Goal: Task Accomplishment & Management: Complete application form

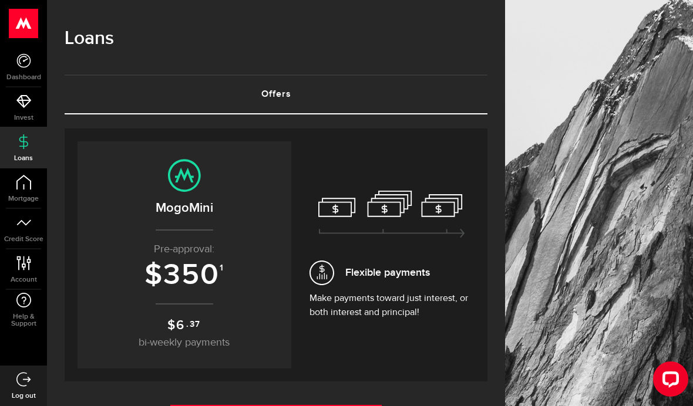
click at [327, 406] on html ".ahcls-1,.ahcls-11,.ahcls-3,.ahcls-4{fill:#fff}.ahcls-1{fill-opacity:0}.ahcls-2…" at bounding box center [346, 203] width 693 height 406
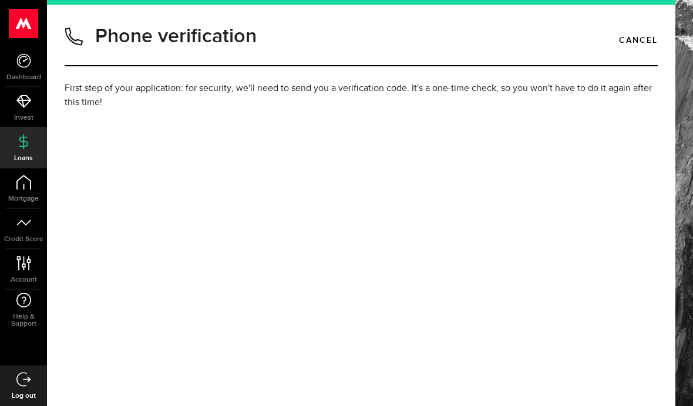
type input "(236) 668-7648"
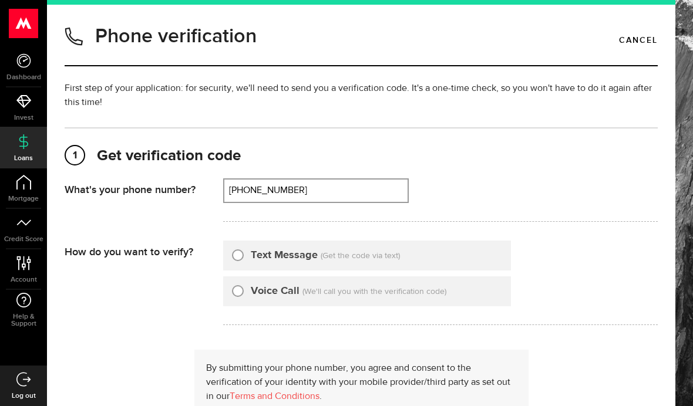
click at [237, 251] on input "Text Message" at bounding box center [238, 254] width 12 height 12
radio input "true"
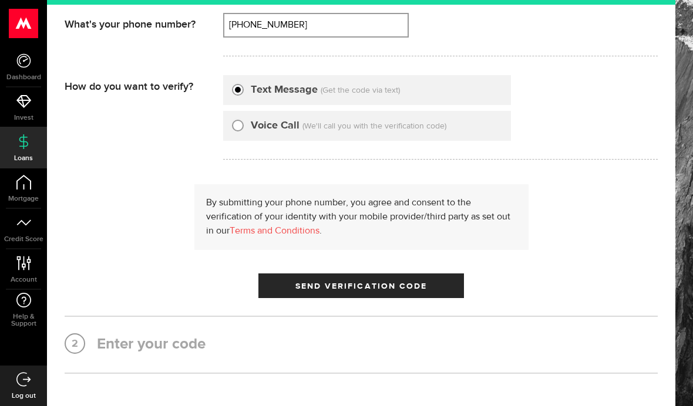
scroll to position [163, 0]
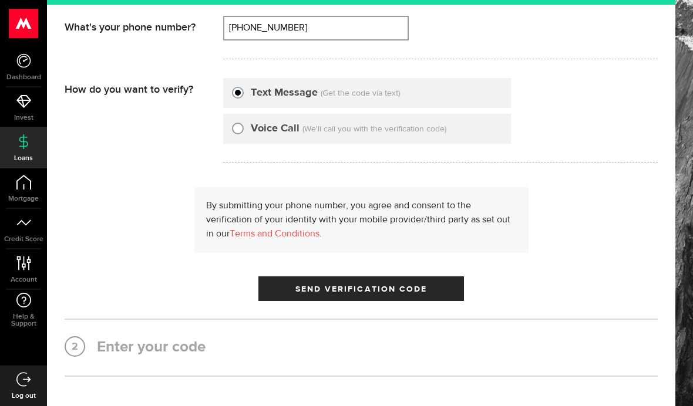
click at [442, 291] on button "Send Verification Code" at bounding box center [361, 289] width 206 height 25
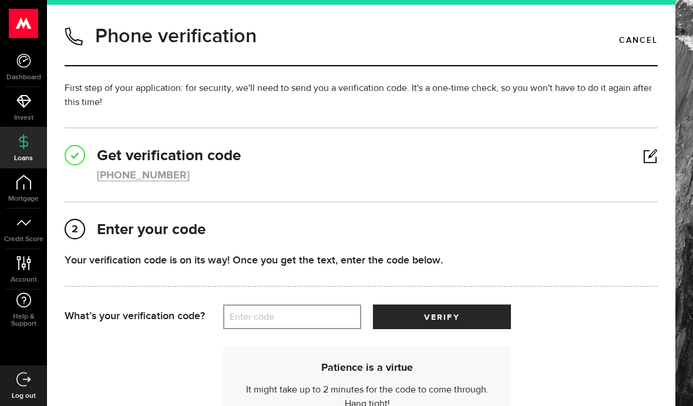
click at [335, 318] on label "Enter code" at bounding box center [292, 317] width 138 height 24
click at [335, 318] on input "Enter code" at bounding box center [292, 317] width 138 height 25
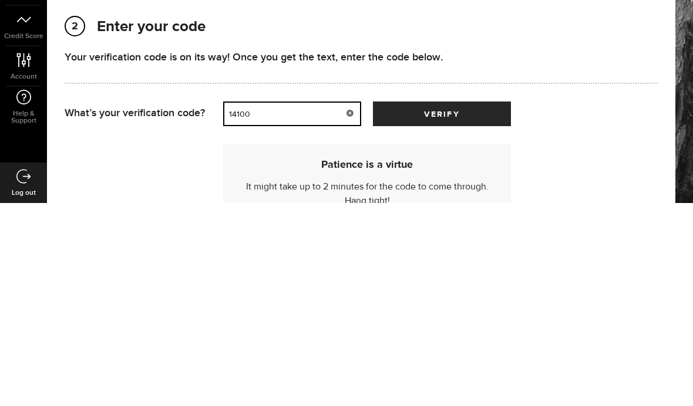
type input "14100"
click at [483, 305] on button "verify" at bounding box center [442, 317] width 138 height 25
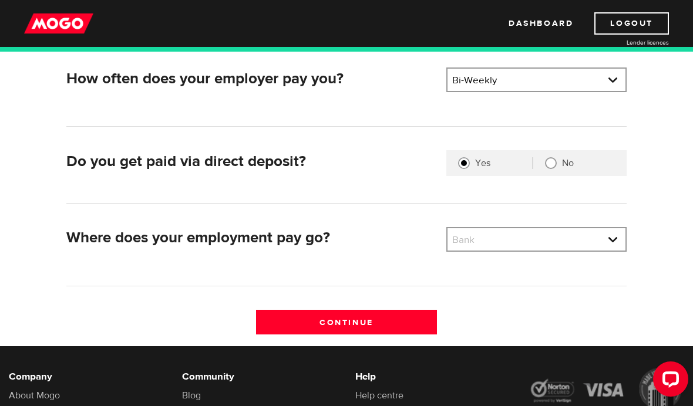
scroll to position [257, 0]
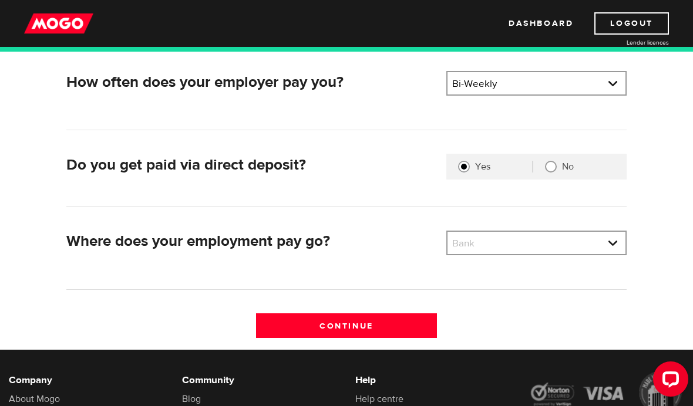
click at [586, 245] on select "Bank BMO / Bank of Montreal CIBC / Canadian Imperial Bank of Commerce CWB / Can…" at bounding box center [536, 244] width 178 height 25
select select "1"
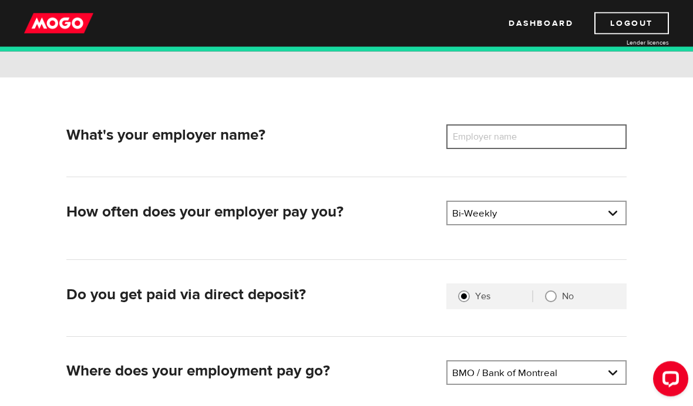
click at [572, 132] on input "Employer name" at bounding box center [536, 137] width 180 height 25
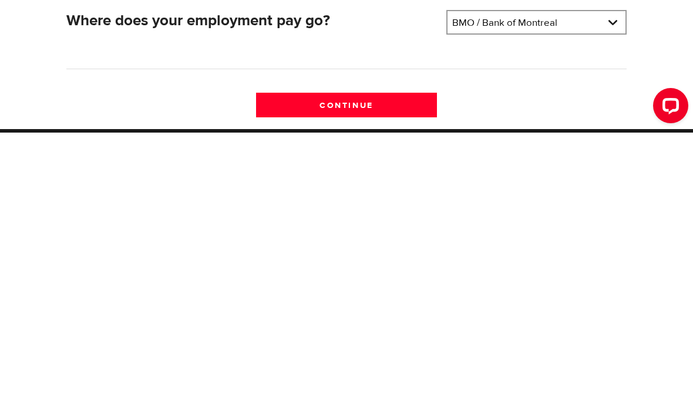
scroll to position [221, 0]
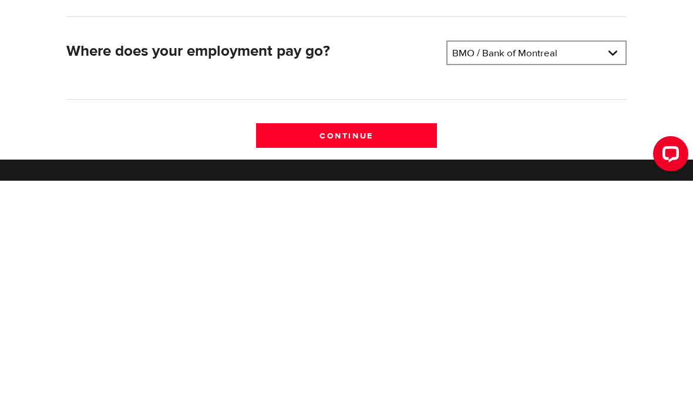
type input "Frolic Expressions"
click at [393, 349] on input "Continue" at bounding box center [346, 361] width 180 height 25
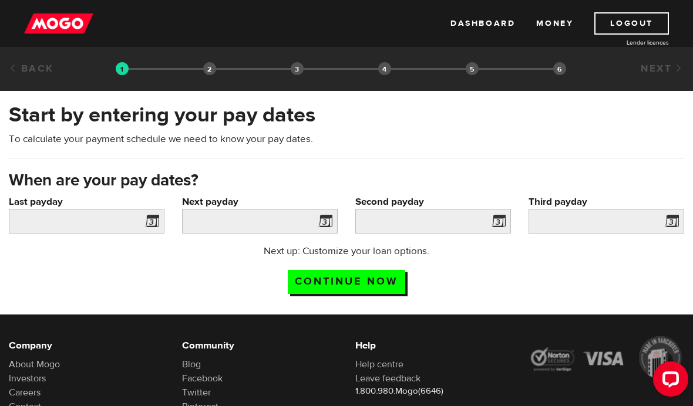
click at [157, 224] on span at bounding box center [150, 223] width 18 height 19
click at [153, 220] on span at bounding box center [150, 223] width 18 height 19
click at [151, 219] on span at bounding box center [150, 223] width 18 height 19
click at [140, 218] on input "Last payday" at bounding box center [87, 221] width 156 height 25
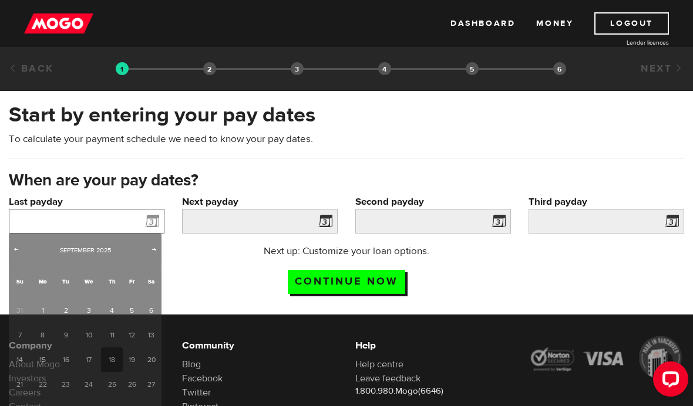
click at [140, 219] on input "Last payday" at bounding box center [87, 221] width 156 height 25
click at [143, 220] on input "Last payday" at bounding box center [87, 221] width 156 height 25
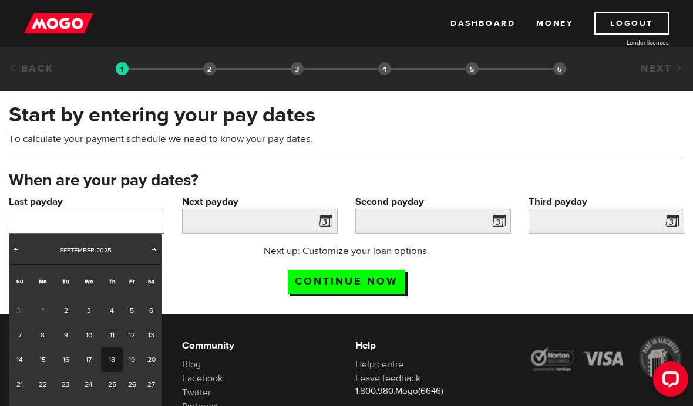
click at [147, 221] on input "Last payday" at bounding box center [87, 221] width 156 height 25
click at [72, 358] on link "16" at bounding box center [66, 360] width 22 height 25
type input "2025/09/16"
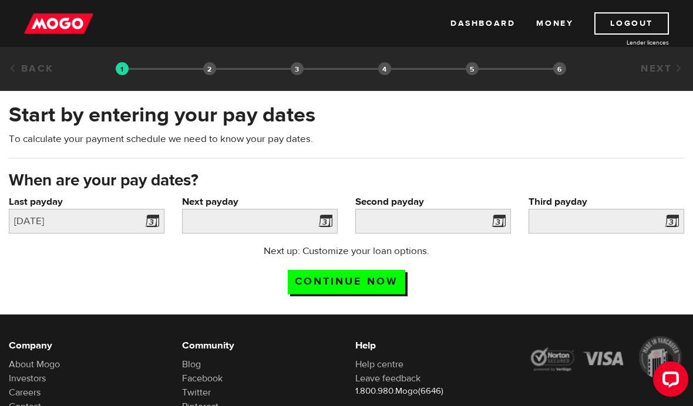
click at [325, 220] on span at bounding box center [323, 223] width 18 height 19
click at [323, 220] on span at bounding box center [323, 223] width 18 height 19
click at [324, 224] on span at bounding box center [323, 223] width 18 height 19
click at [299, 233] on input "Next payday" at bounding box center [260, 221] width 156 height 25
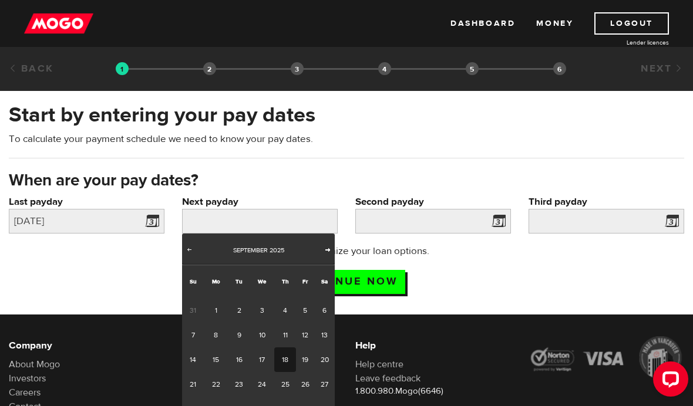
click at [328, 254] on link "Next" at bounding box center [328, 251] width 12 height 12
click at [309, 308] on link "3" at bounding box center [305, 310] width 18 height 25
type input "2025/10/03"
type input "2025/10/17"
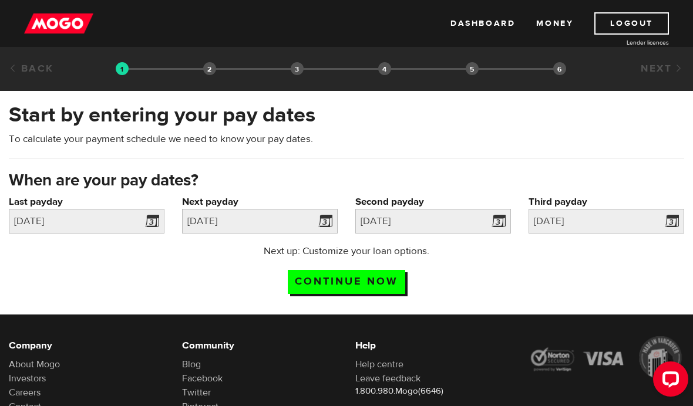
click at [669, 220] on span at bounding box center [670, 223] width 18 height 19
click at [654, 221] on input "2025/10/31" at bounding box center [607, 221] width 156 height 25
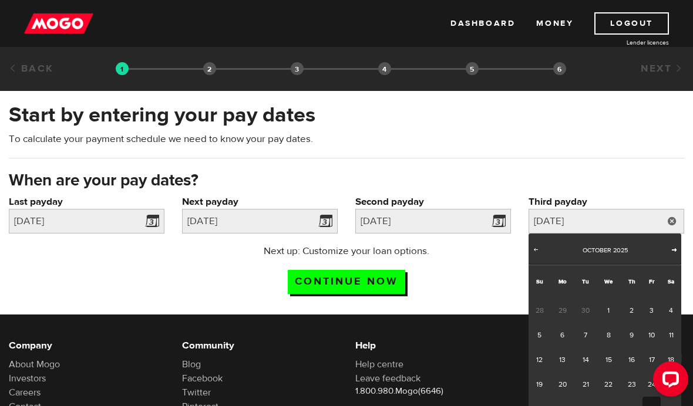
click at [674, 246] on span "Next" at bounding box center [673, 249] width 9 height 9
click at [563, 334] on link "3" at bounding box center [562, 335] width 24 height 25
type input "2025/11/03"
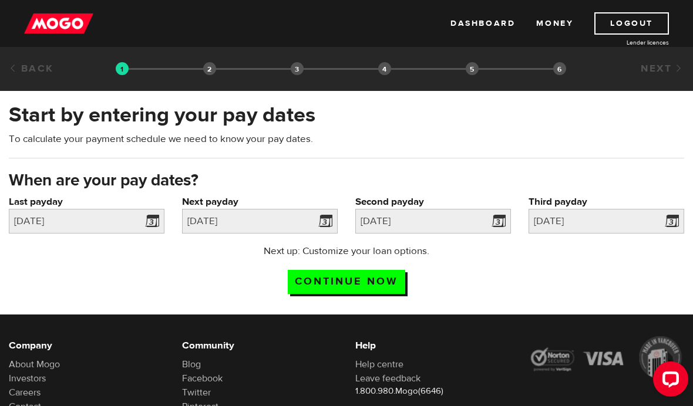
click at [386, 283] on input "Continue now" at bounding box center [346, 282] width 117 height 24
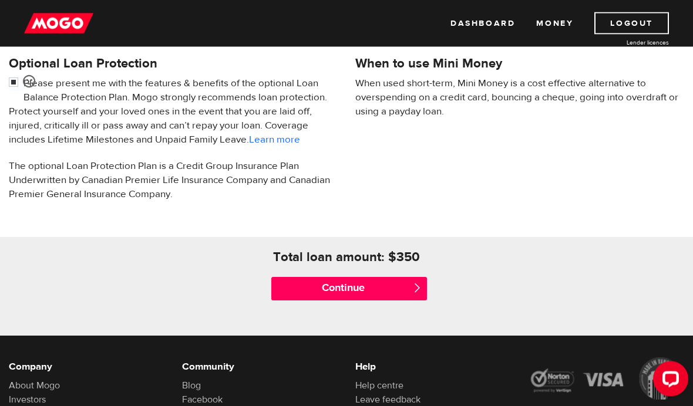
scroll to position [395, 0]
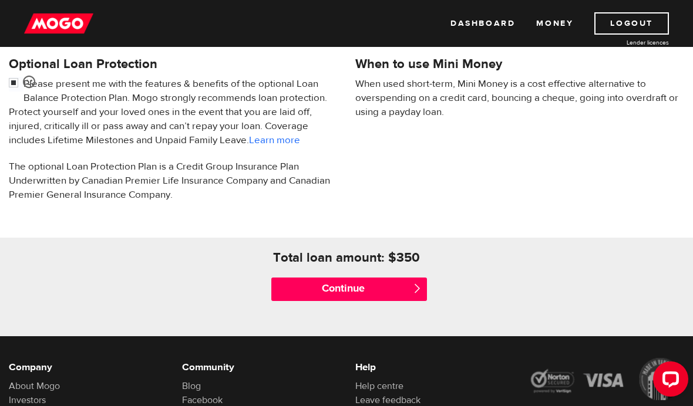
click at [412, 281] on input "Continue" at bounding box center [349, 289] width 156 height 23
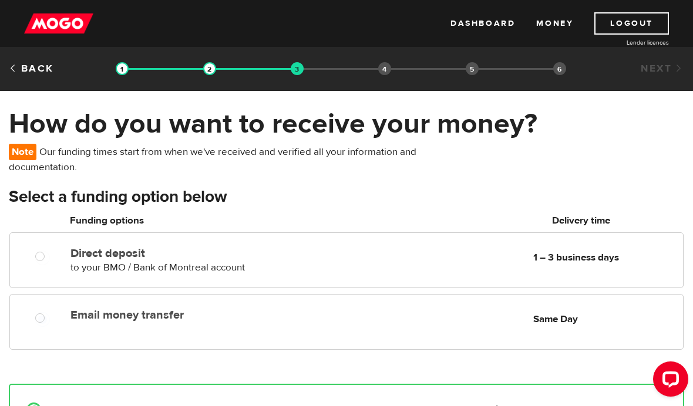
click at [355, 324] on div "Email money transfer Delivery in Same Day Same Day" at bounding box center [374, 315] width 617 height 23
radio input "true"
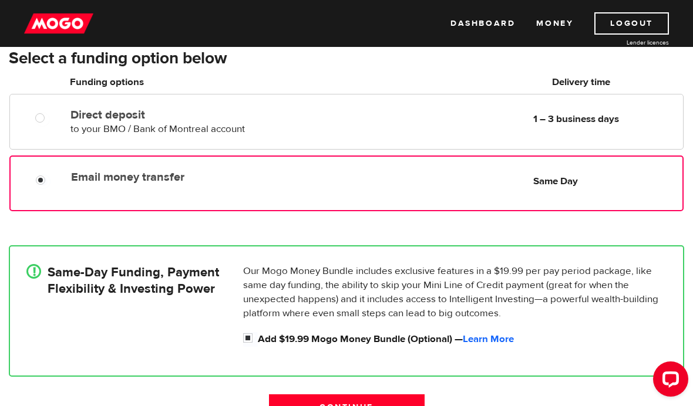
scroll to position [123, 0]
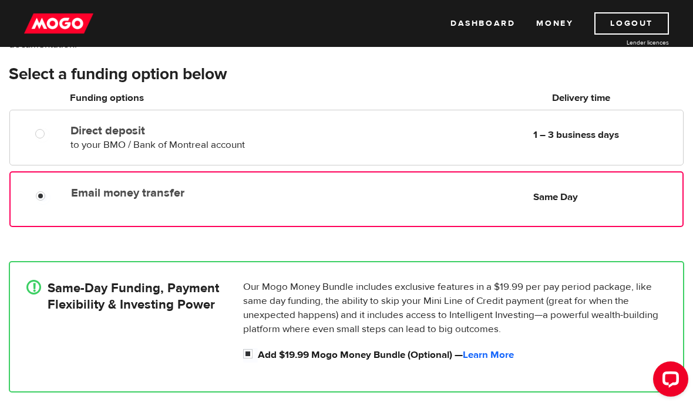
click at [489, 355] on link "Learn More" at bounding box center [488, 355] width 51 height 13
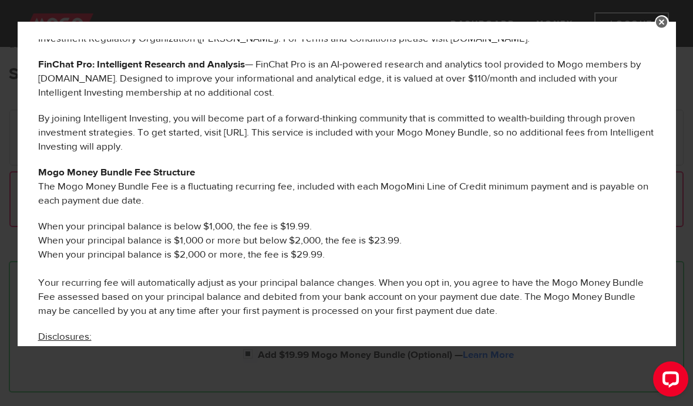
scroll to position [568, 0]
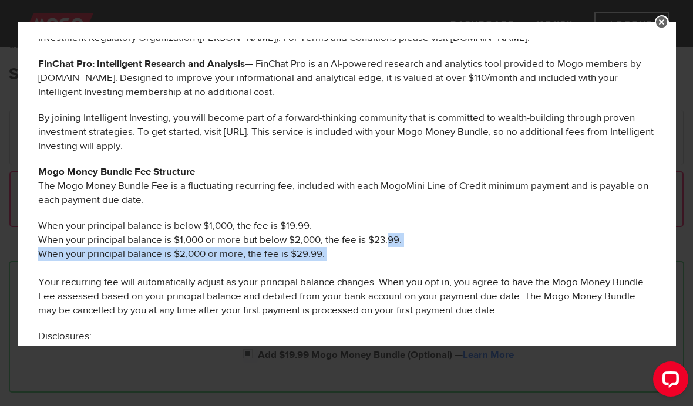
click at [440, 329] on p "Disclosures:" at bounding box center [346, 336] width 617 height 14
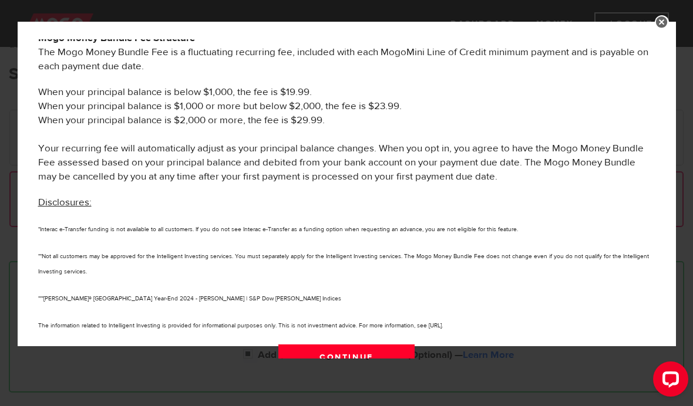
scroll to position [701, 0]
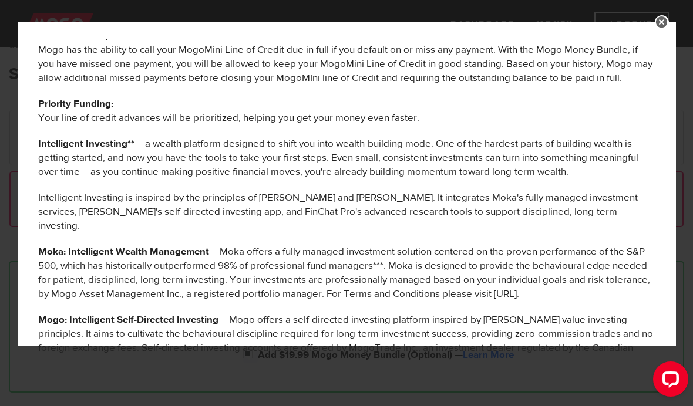
click at [657, 24] on link at bounding box center [662, 22] width 14 height 14
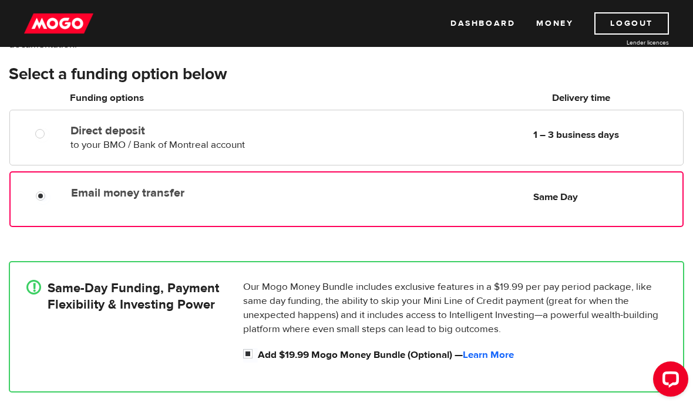
scroll to position [210, 0]
click at [610, 141] on span "1 – 3 business days" at bounding box center [605, 135] width 145 height 14
radio input "true"
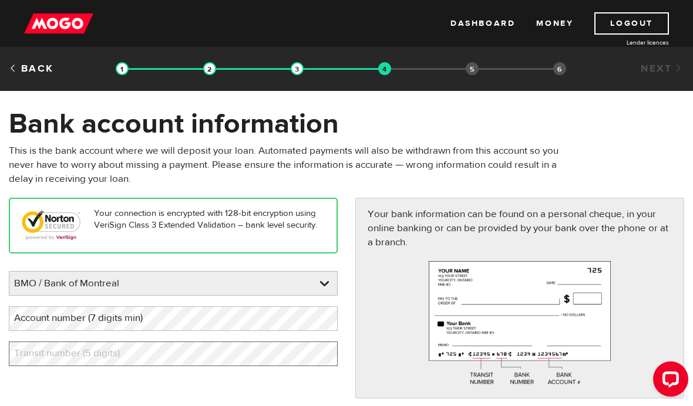
scroll to position [38, 0]
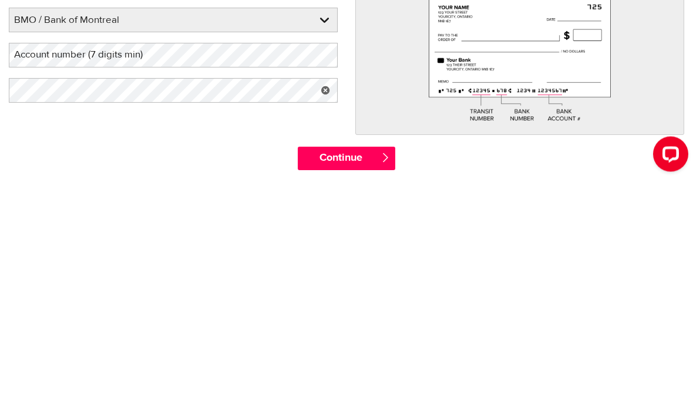
click at [240, 372] on div "Continue " at bounding box center [346, 389] width 693 height 35
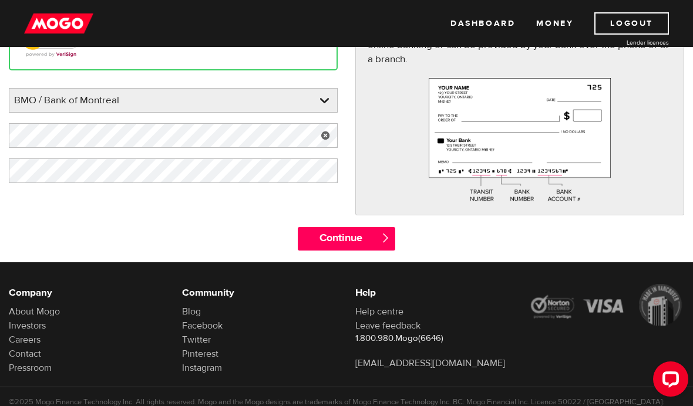
click at [393, 147] on div "Your bank information can be found on a personal cheque, in your online banking…" at bounding box center [519, 115] width 329 height 201
click at [376, 240] on input "Continue" at bounding box center [347, 238] width 98 height 23
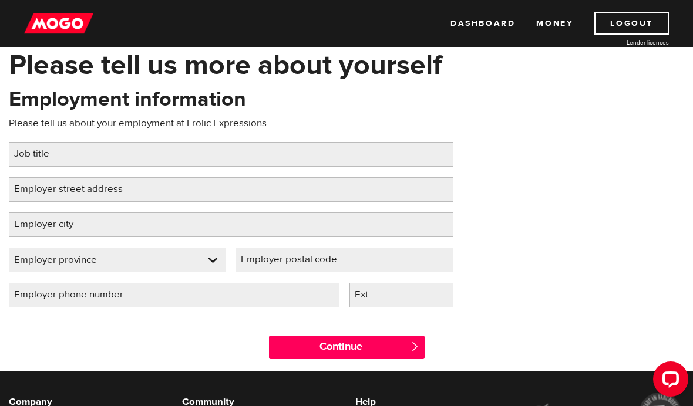
scroll to position [51, 0]
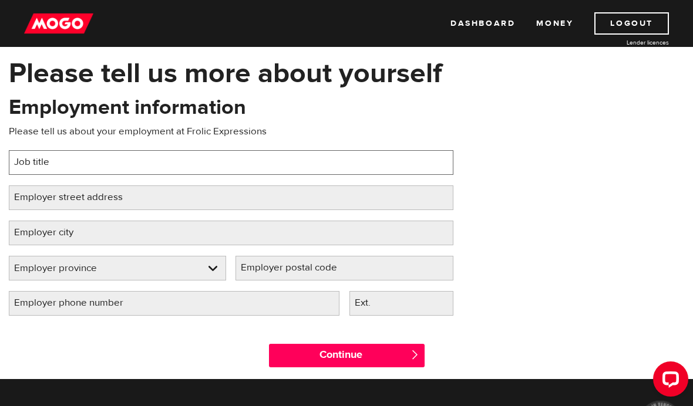
click at [155, 166] on input "Job title" at bounding box center [231, 162] width 445 height 25
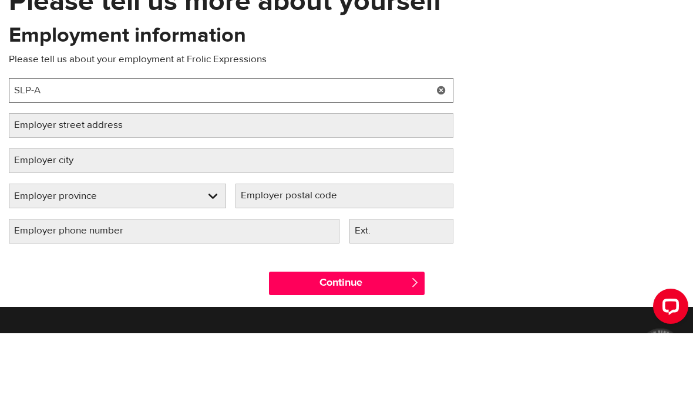
type input "SLP-A"
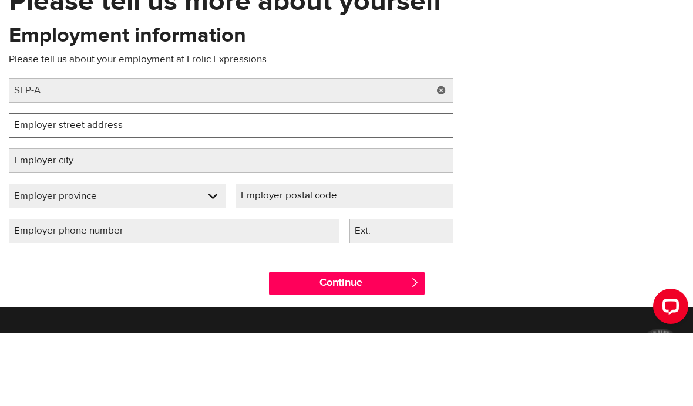
click at [286, 186] on input "Employer street address" at bounding box center [231, 198] width 445 height 25
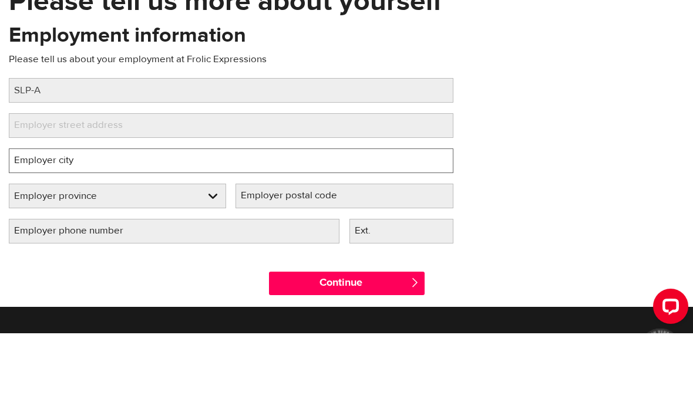
click at [398, 221] on input "Employer city" at bounding box center [231, 233] width 445 height 25
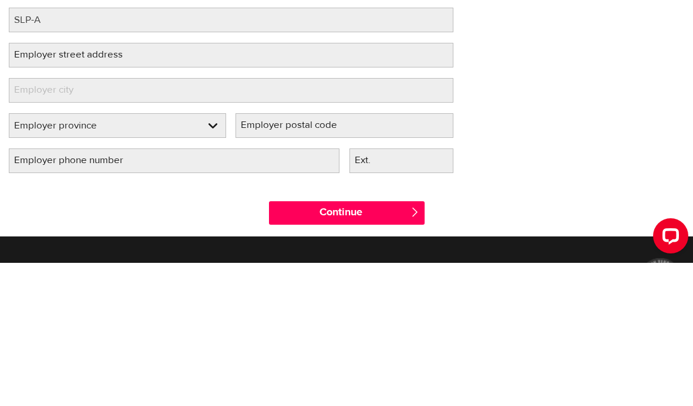
click at [208, 257] on select "Employer province [GEOGRAPHIC_DATA] [GEOGRAPHIC_DATA] [GEOGRAPHIC_DATA] [GEOGRA…" at bounding box center [117, 269] width 216 height 25
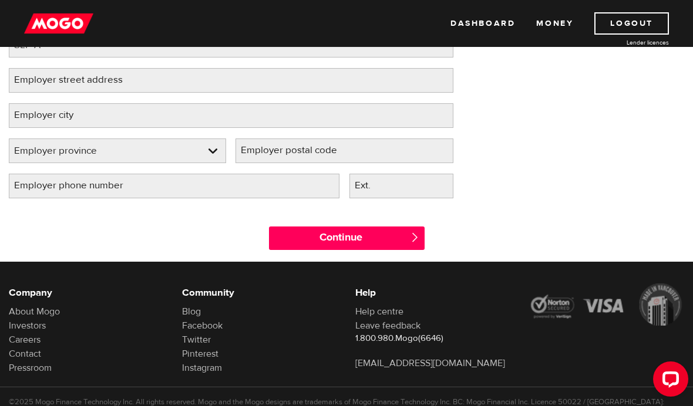
select select "BC"
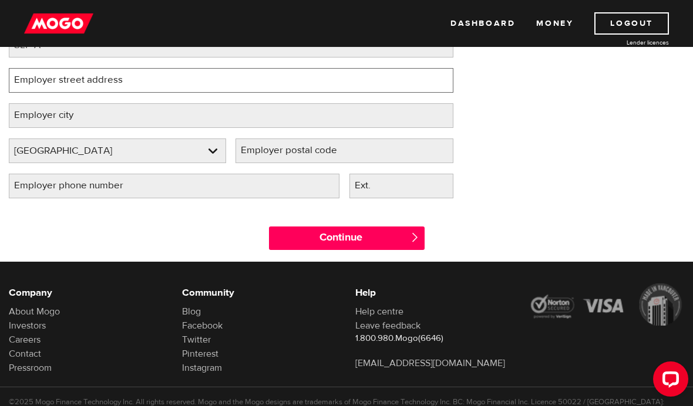
click at [173, 82] on input "Employer street address" at bounding box center [231, 80] width 445 height 25
type input "[STREET_ADDRESS]"
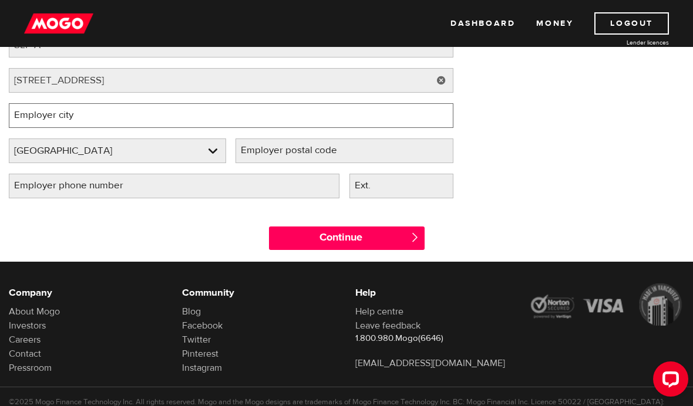
click at [226, 119] on input "Employer city" at bounding box center [231, 115] width 445 height 25
type input "Surrey"
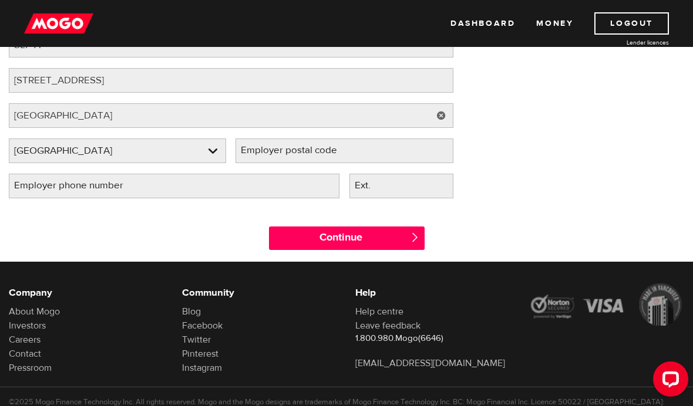
click at [354, 151] on label "Employer postal code" at bounding box center [298, 151] width 126 height 24
click at [354, 151] on input "Employer postal code" at bounding box center [343, 151] width 217 height 25
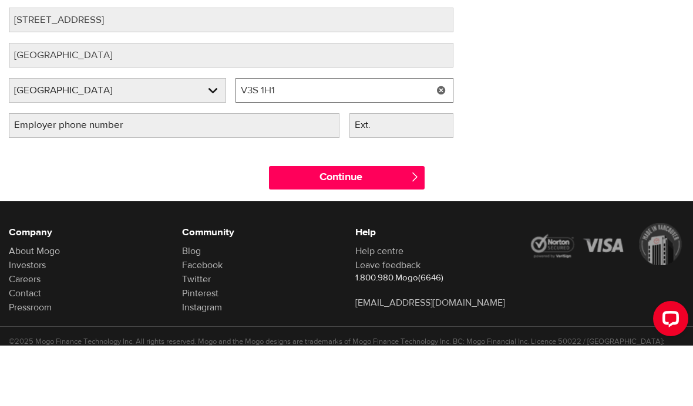
type input "V3S 1H1"
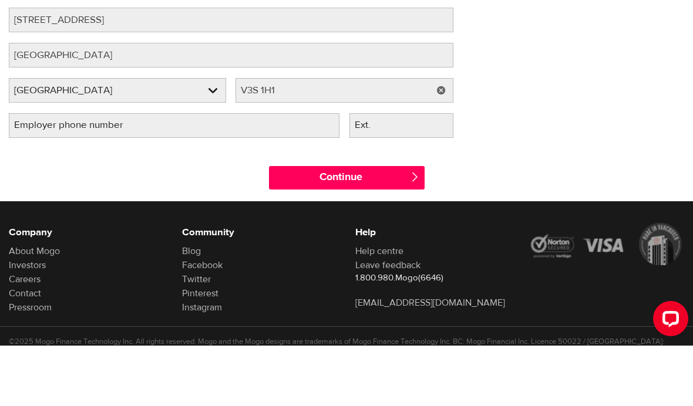
click at [549, 209] on div "Continue " at bounding box center [346, 235] width 693 height 53
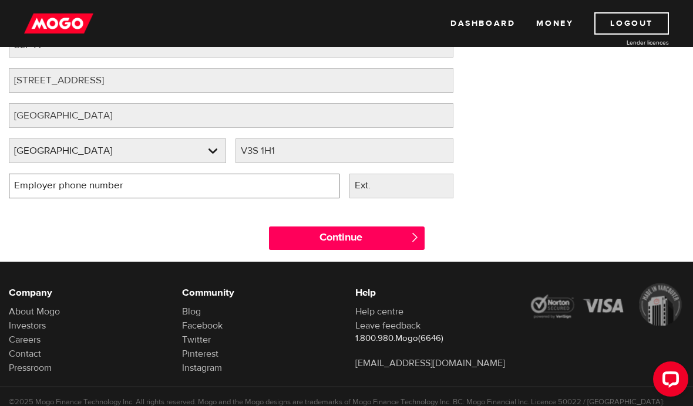
click at [213, 187] on input "Employer phone number" at bounding box center [174, 186] width 331 height 25
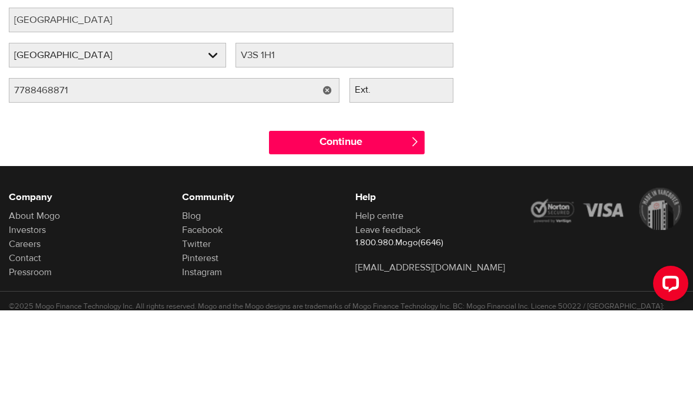
click at [514, 107] on div "Employment information Please tell us about your employment at Frolic Expressio…" at bounding box center [346, 92] width 693 height 233
type input "(778) 846-8871"
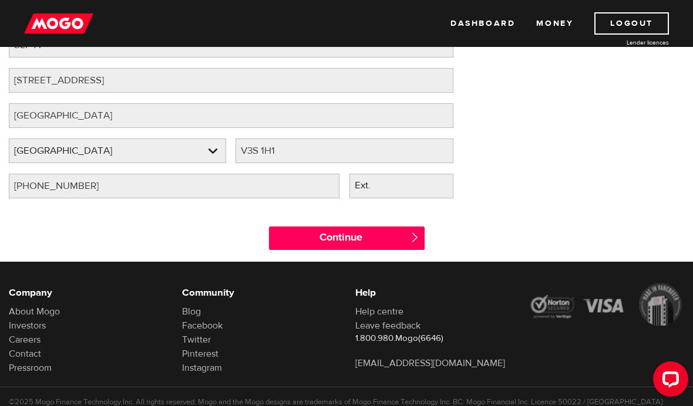
click at [399, 239] on input "Continue" at bounding box center [347, 238] width 156 height 23
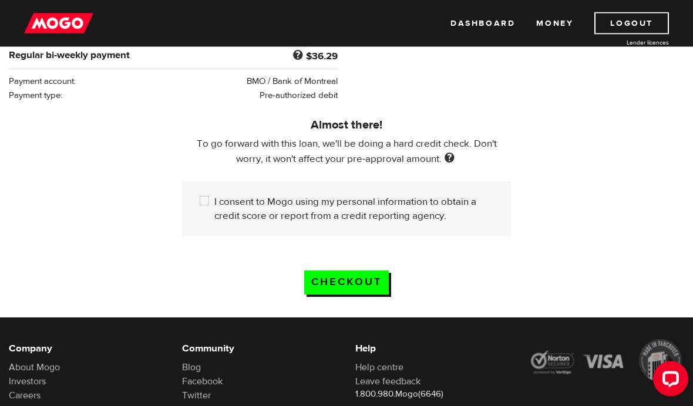
scroll to position [317, 0]
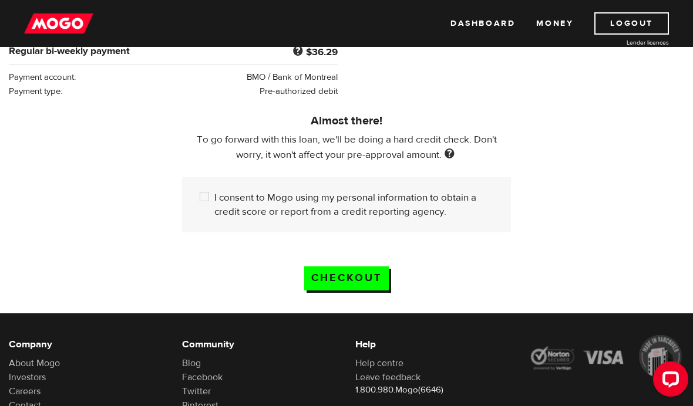
click at [365, 279] on input "Checkout" at bounding box center [346, 279] width 85 height 24
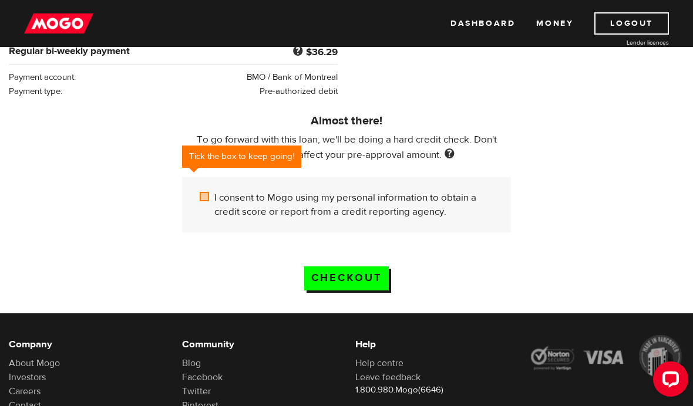
click at [200, 198] on input "I consent to Mogo using my personal information to obtain a credit score or rep…" at bounding box center [207, 198] width 15 height 15
checkbox input "true"
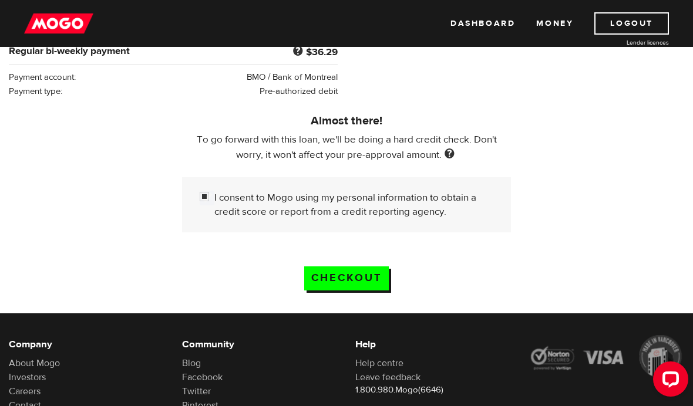
click at [364, 278] on input "Checkout" at bounding box center [346, 279] width 85 height 24
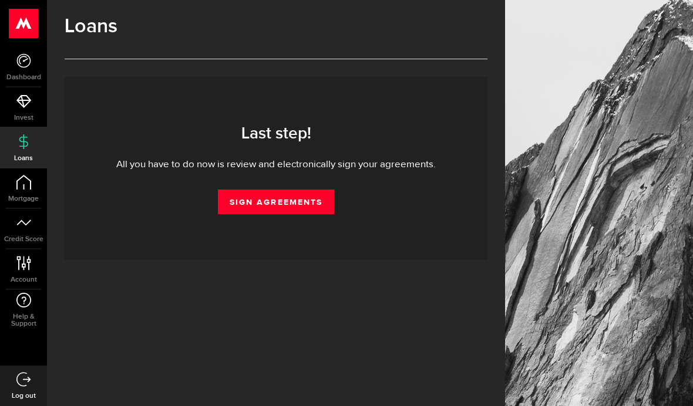
click at [286, 197] on link "Sign Agreements" at bounding box center [276, 202] width 116 height 25
click at [295, 201] on link "Sign Agreements" at bounding box center [276, 202] width 116 height 25
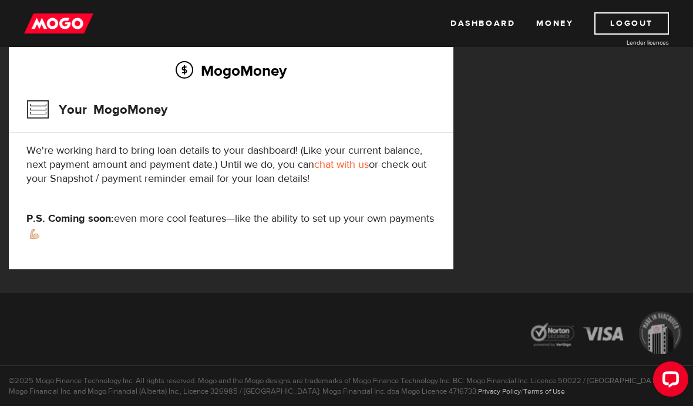
scroll to position [187, 0]
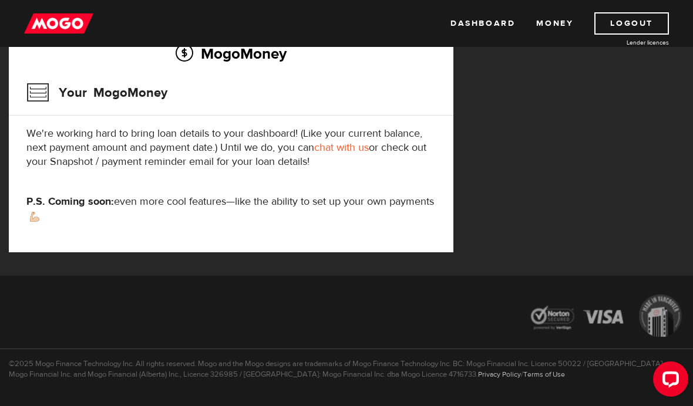
click at [553, 23] on link "Money" at bounding box center [554, 23] width 37 height 22
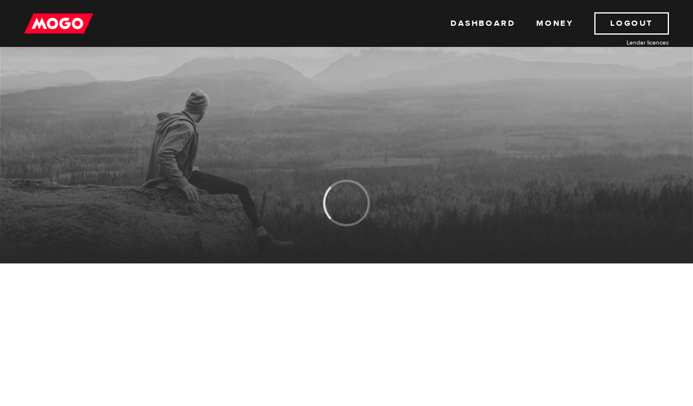
click at [557, 28] on link "Money" at bounding box center [554, 23] width 37 height 22
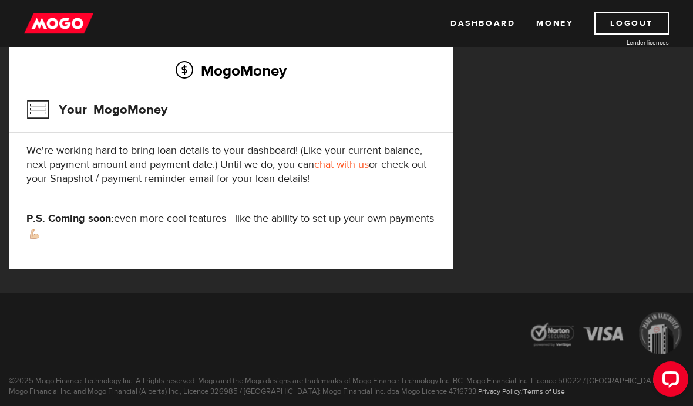
scroll to position [218, 0]
